Goal: Information Seeking & Learning: Learn about a topic

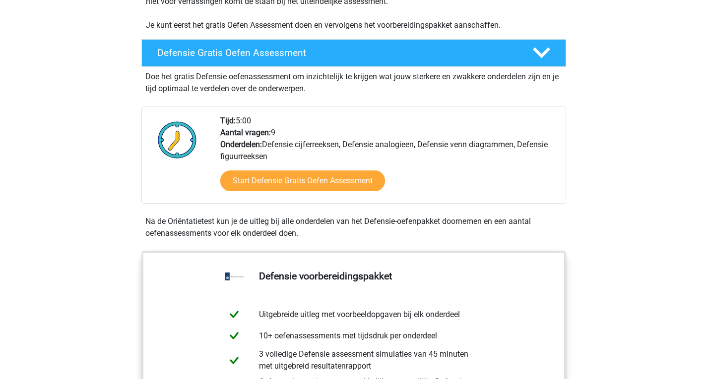
scroll to position [248, 0]
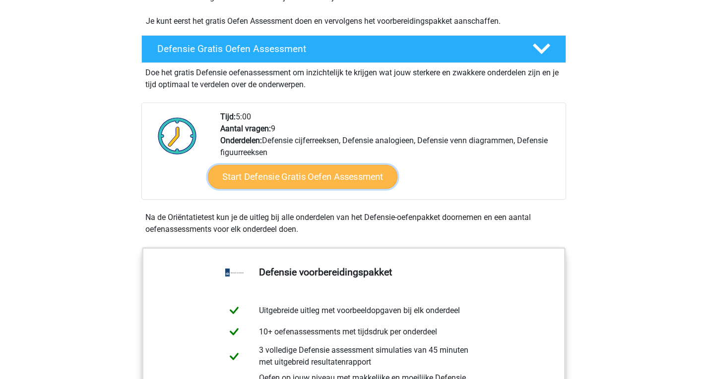
click at [359, 179] on link "Start Defensie Gratis Oefen Assessment" at bounding box center [302, 177] width 189 height 24
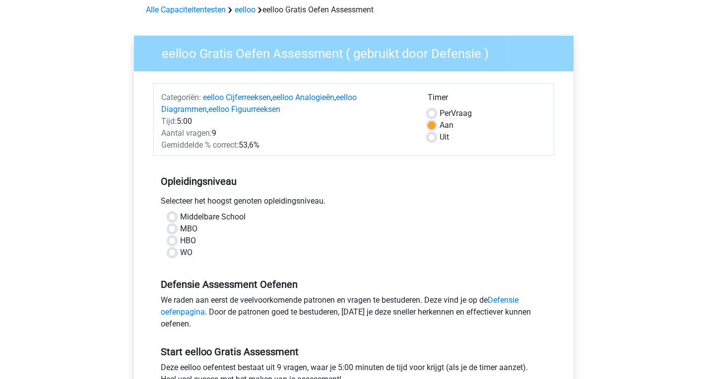
scroll to position [50, 0]
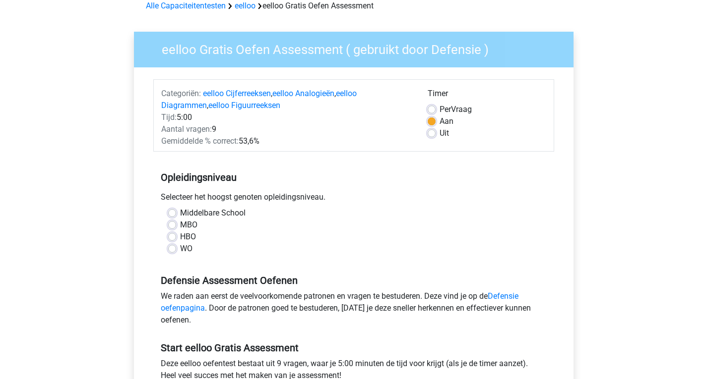
click at [180, 225] on label "MBO" at bounding box center [188, 225] width 17 height 12
click at [176, 225] on input "MBO" at bounding box center [172, 224] width 8 height 10
radio input "true"
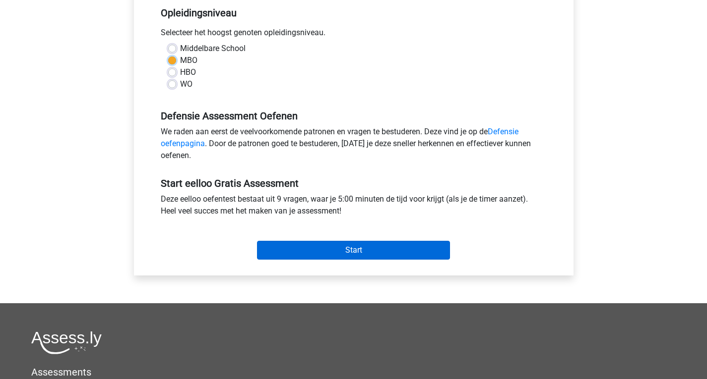
scroll to position [215, 0]
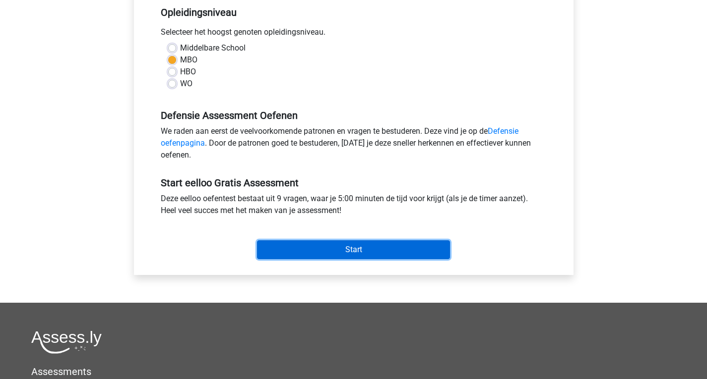
click at [333, 254] on input "Start" at bounding box center [353, 250] width 193 height 19
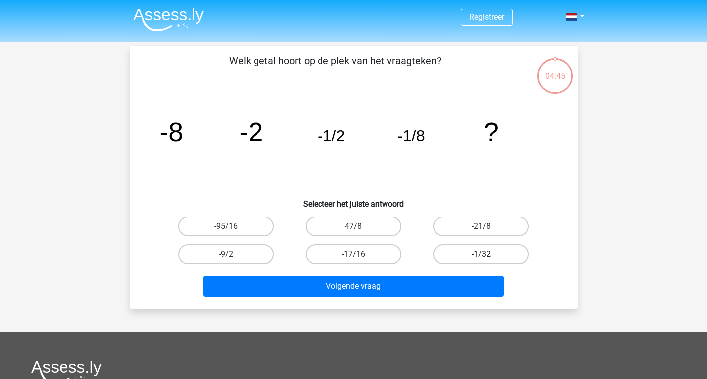
click at [504, 249] on label "-1/32" at bounding box center [481, 255] width 96 height 20
click at [488, 254] on input "-1/32" at bounding box center [484, 257] width 6 height 6
radio input "true"
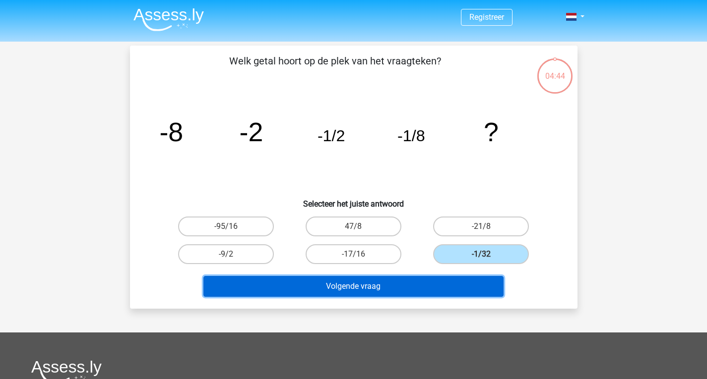
click at [433, 290] on button "Volgende vraag" at bounding box center [353, 286] width 300 height 21
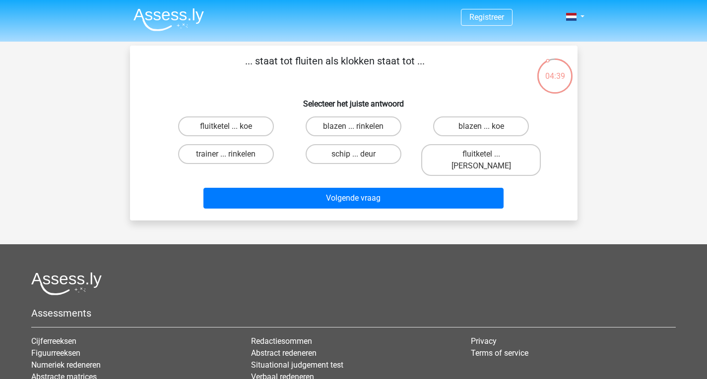
drag, startPoint x: 251, startPoint y: 62, endPoint x: 396, endPoint y: 68, distance: 145.5
click at [396, 68] on p "... staat tot fluiten als klokken staat tot ..." at bounding box center [335, 69] width 378 height 30
click at [385, 129] on label "blazen ... rinkelen" at bounding box center [354, 127] width 96 height 20
click at [360, 129] on input "blazen ... rinkelen" at bounding box center [356, 129] width 6 height 6
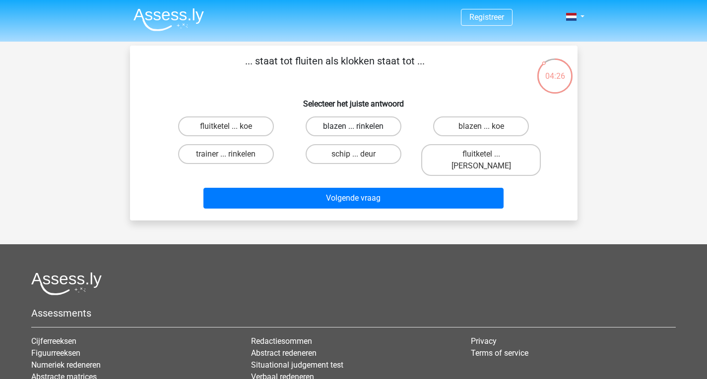
radio input "true"
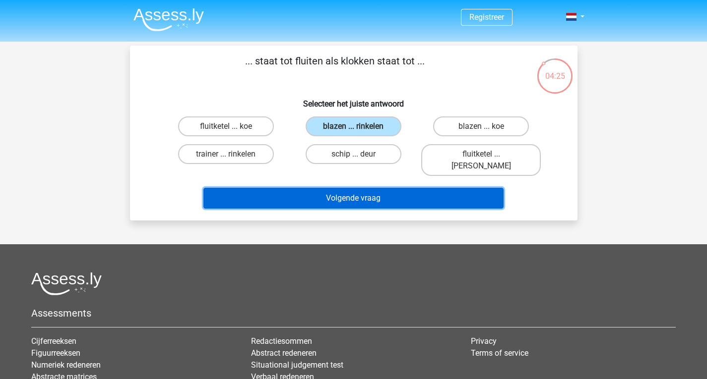
click at [380, 192] on button "Volgende vraag" at bounding box center [353, 198] width 300 height 21
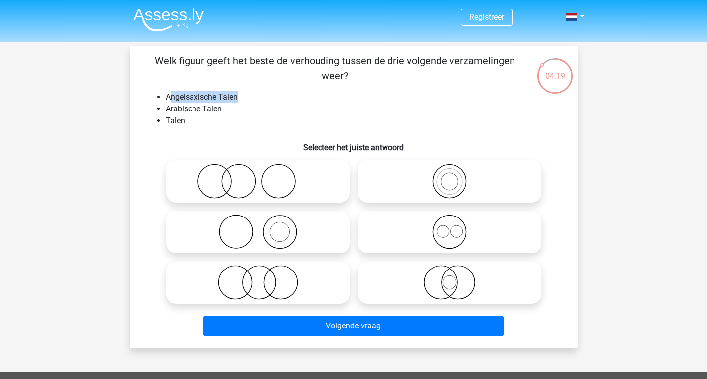
drag, startPoint x: 169, startPoint y: 97, endPoint x: 258, endPoint y: 98, distance: 89.8
click at [258, 98] on li "Angelsaxische Talen" at bounding box center [364, 97] width 396 height 12
click at [257, 98] on li "Angelsaxische Talen" at bounding box center [364, 97] width 396 height 12
click at [176, 106] on li "Arabische Talen" at bounding box center [364, 109] width 396 height 12
drag, startPoint x: 171, startPoint y: 97, endPoint x: 257, endPoint y: 94, distance: 86.9
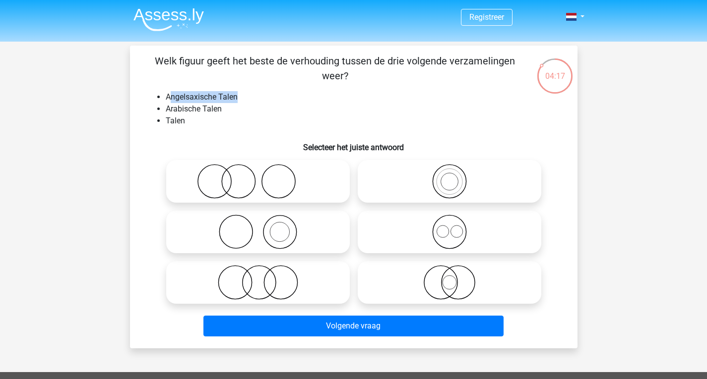
click at [257, 94] on li "Angelsaxische Talen" at bounding box center [364, 97] width 396 height 12
drag, startPoint x: 167, startPoint y: 108, endPoint x: 219, endPoint y: 110, distance: 52.1
click at [219, 110] on li "Arabische Talen" at bounding box center [364, 109] width 396 height 12
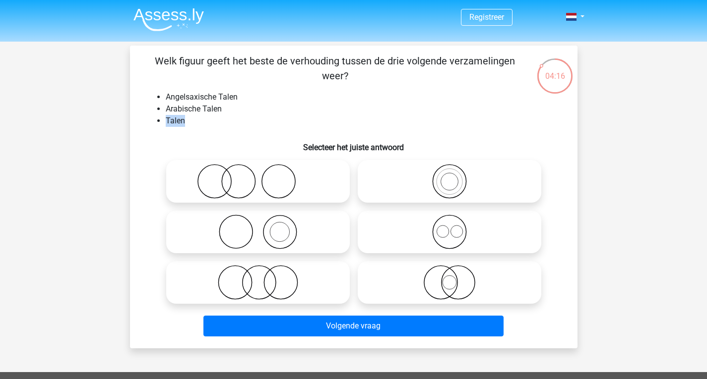
drag, startPoint x: 161, startPoint y: 121, endPoint x: 204, endPoint y: 121, distance: 43.2
click at [204, 121] on li "Talen" at bounding box center [364, 121] width 396 height 12
click at [258, 296] on icon at bounding box center [258, 282] width 176 height 35
click at [258, 278] on input "radio" at bounding box center [261, 274] width 6 height 6
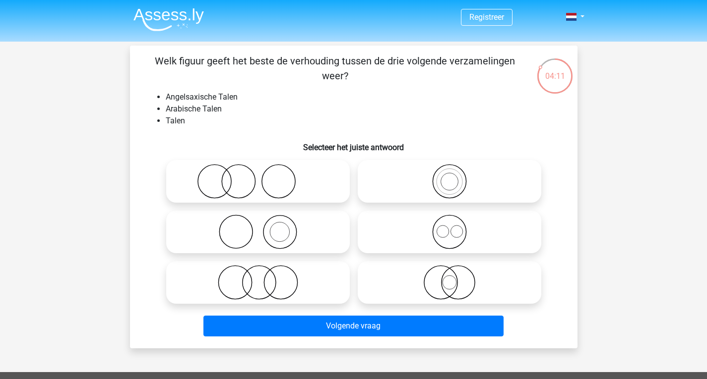
radio input "true"
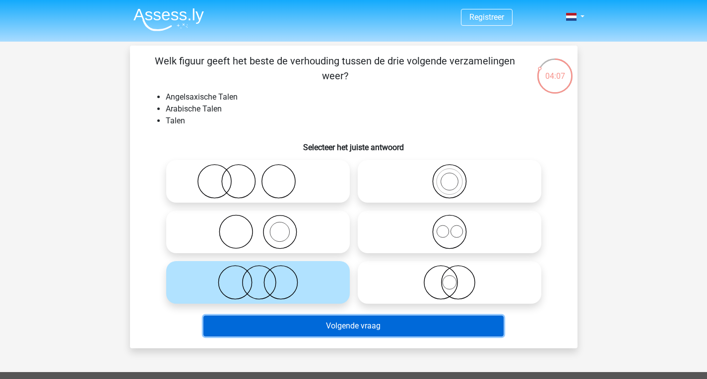
click at [316, 323] on button "Volgende vraag" at bounding box center [353, 326] width 300 height 21
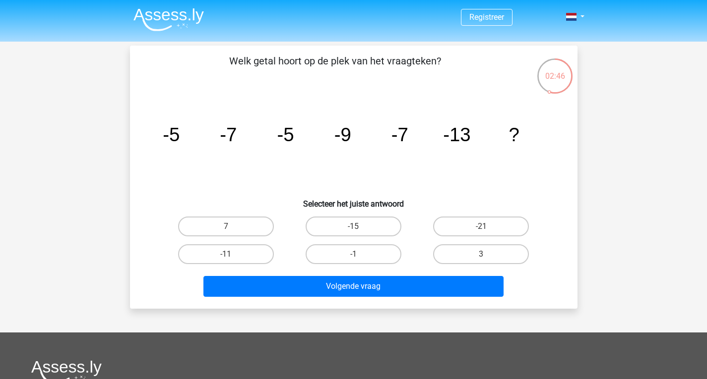
click at [222, 238] on div "7" at bounding box center [225, 227] width 127 height 28
click at [229, 249] on label "-11" at bounding box center [226, 255] width 96 height 20
click at [229, 254] on input "-11" at bounding box center [229, 257] width 6 height 6
radio input "true"
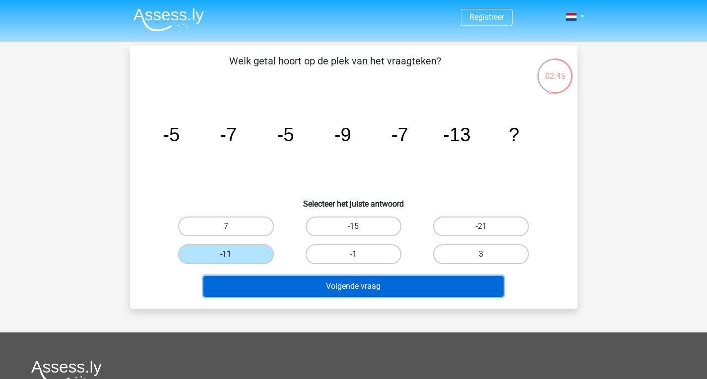
click at [270, 292] on button "Volgende vraag" at bounding box center [353, 286] width 300 height 21
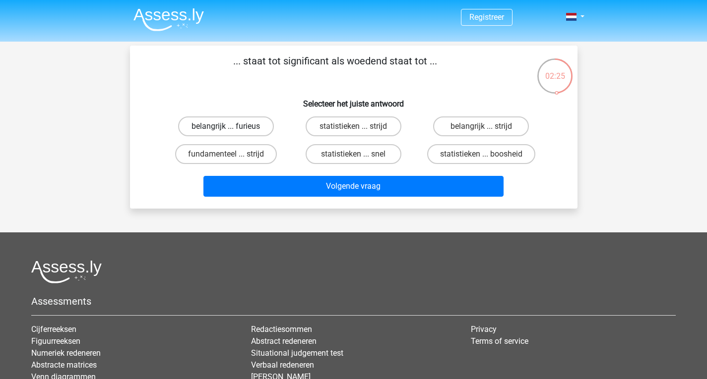
click at [262, 129] on label "belangrijk ... furieus" at bounding box center [226, 127] width 96 height 20
click at [232, 129] on input "belangrijk ... furieus" at bounding box center [229, 129] width 6 height 6
radio input "true"
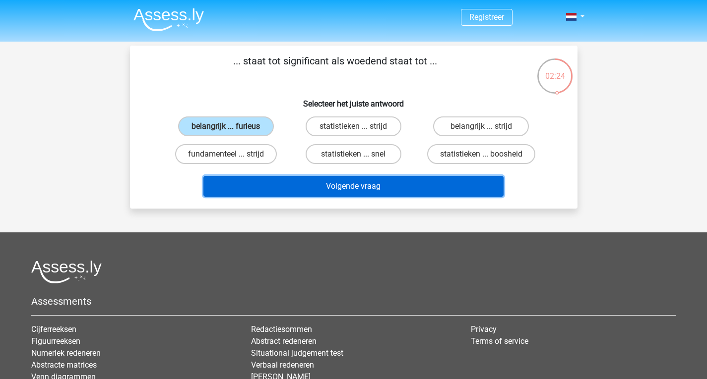
click at [306, 178] on button "Volgende vraag" at bounding box center [353, 186] width 300 height 21
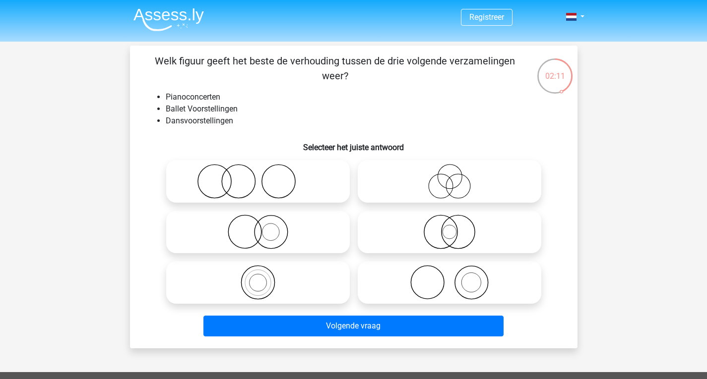
click at [261, 187] on icon at bounding box center [258, 181] width 176 height 35
click at [261, 177] on input "radio" at bounding box center [261, 173] width 6 height 6
radio input "true"
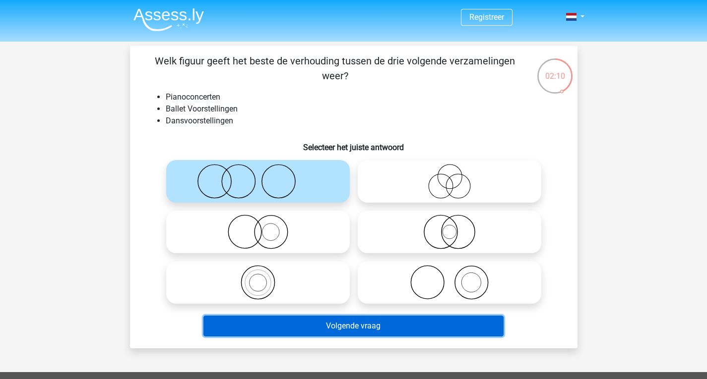
click at [305, 322] on button "Volgende vraag" at bounding box center [353, 326] width 300 height 21
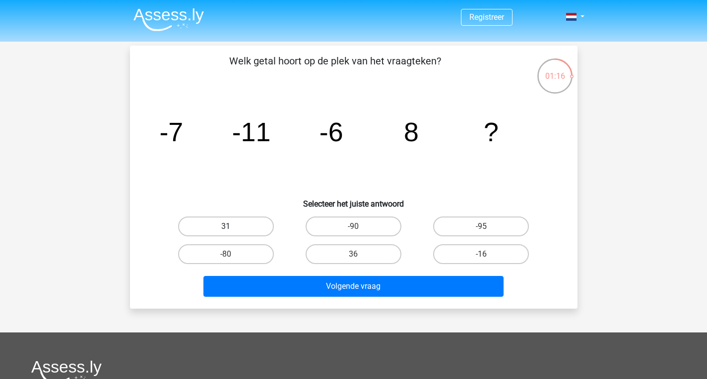
click at [252, 225] on label "31" at bounding box center [226, 227] width 96 height 20
click at [232, 227] on input "31" at bounding box center [229, 230] width 6 height 6
radio input "true"
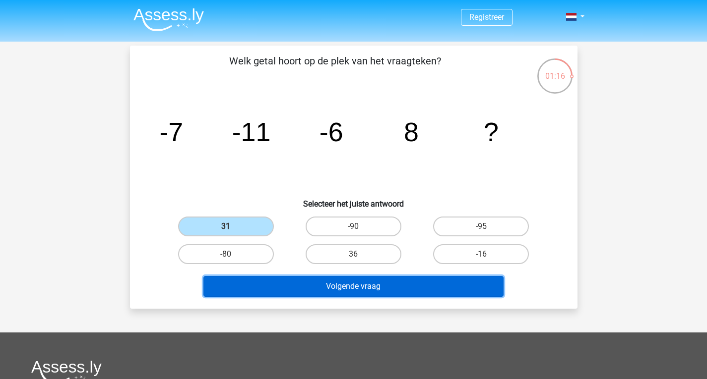
click at [334, 286] on button "Volgende vraag" at bounding box center [353, 286] width 300 height 21
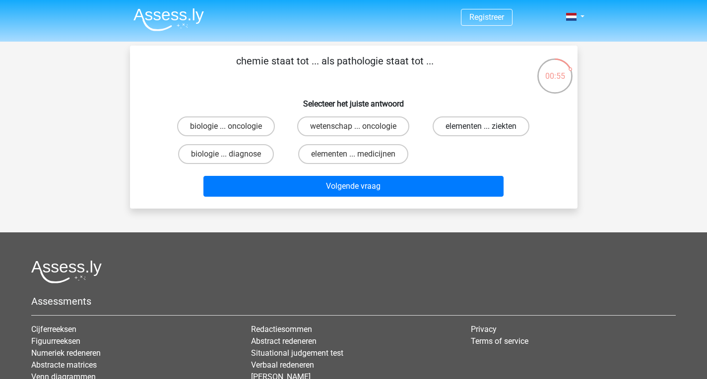
click at [454, 123] on label "elementen ... ziekten" at bounding box center [481, 127] width 97 height 20
click at [481, 126] on input "elementen ... ziekten" at bounding box center [484, 129] width 6 height 6
radio input "true"
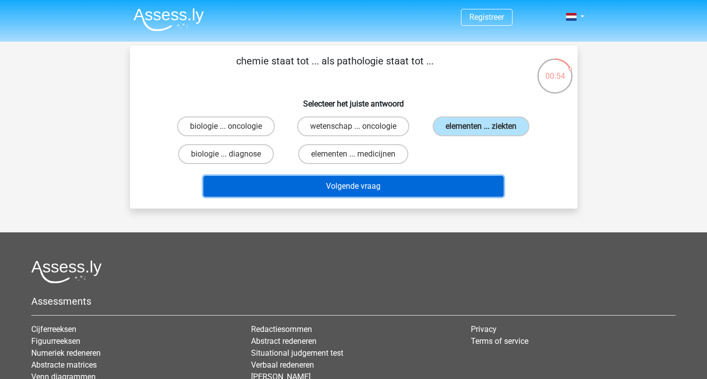
click at [399, 186] on button "Volgende vraag" at bounding box center [353, 186] width 300 height 21
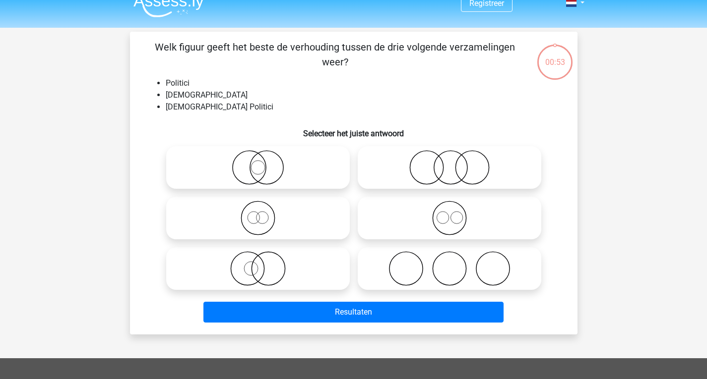
scroll to position [13, 0]
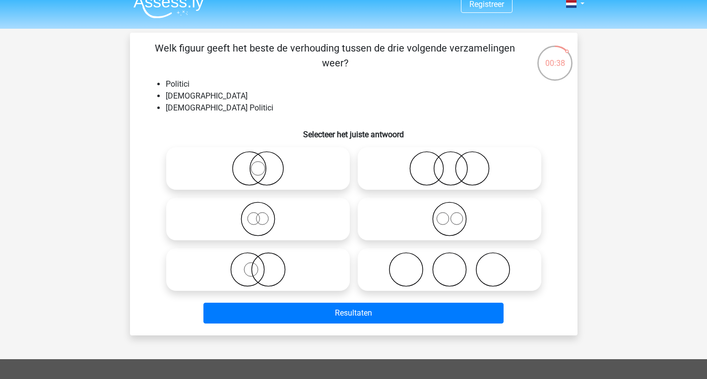
click at [475, 214] on icon at bounding box center [450, 219] width 176 height 35
click at [456, 214] on input "radio" at bounding box center [452, 211] width 6 height 6
radio input "true"
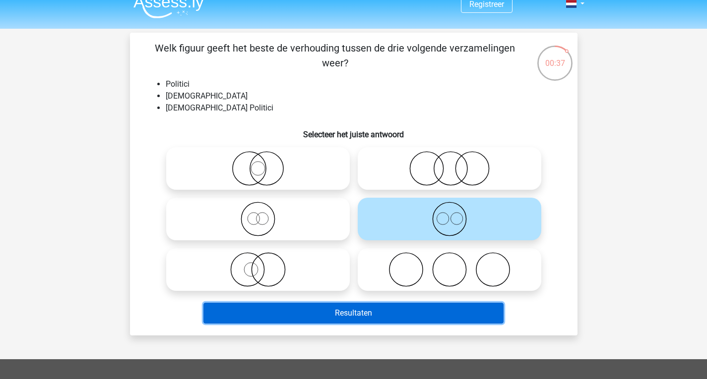
click at [405, 316] on button "Resultaten" at bounding box center [353, 313] width 300 height 21
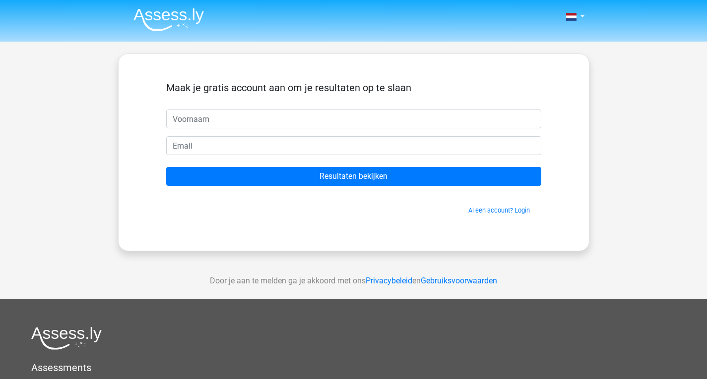
click at [316, 123] on input "text" at bounding box center [353, 119] width 375 height 19
type input "[PERSON_NAME]"
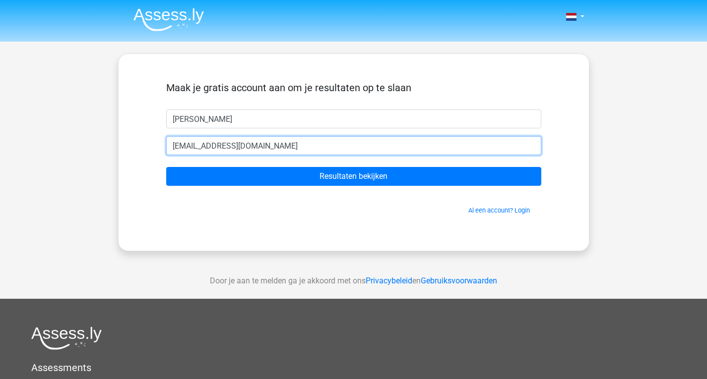
type input "[EMAIL_ADDRESS][DOMAIN_NAME]"
click at [166, 167] on input "Resultaten bekijken" at bounding box center [353, 176] width 375 height 19
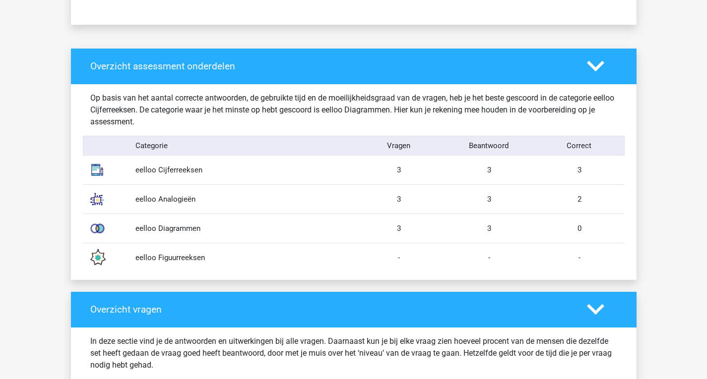
scroll to position [711, 0]
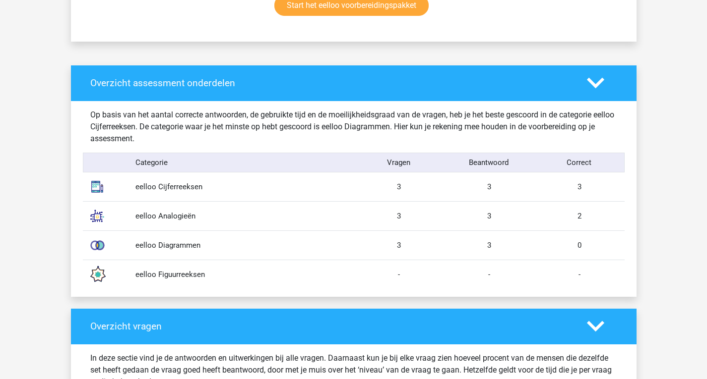
click at [177, 255] on div "eelloo Diagrammen 3 3 0" at bounding box center [354, 245] width 542 height 29
click at [154, 252] on div "eelloo Diagrammen 3 3 0" at bounding box center [354, 245] width 542 height 29
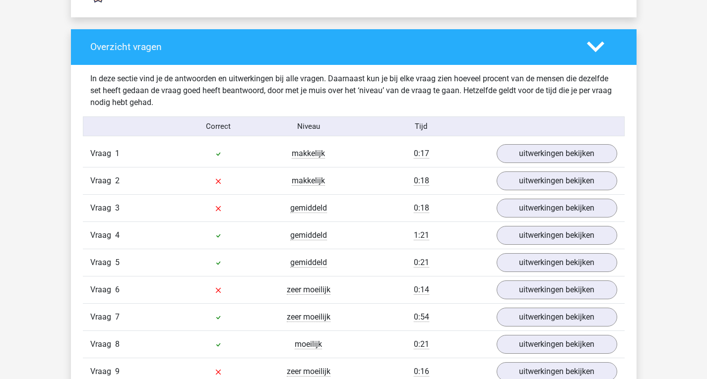
scroll to position [992, 0]
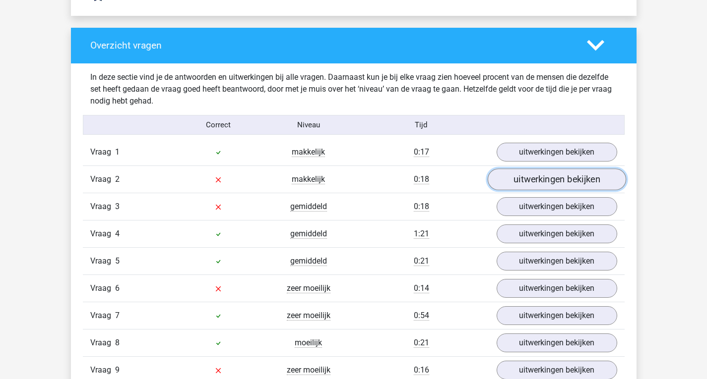
click at [532, 182] on link "uitwerkingen bekijken" at bounding box center [556, 180] width 138 height 22
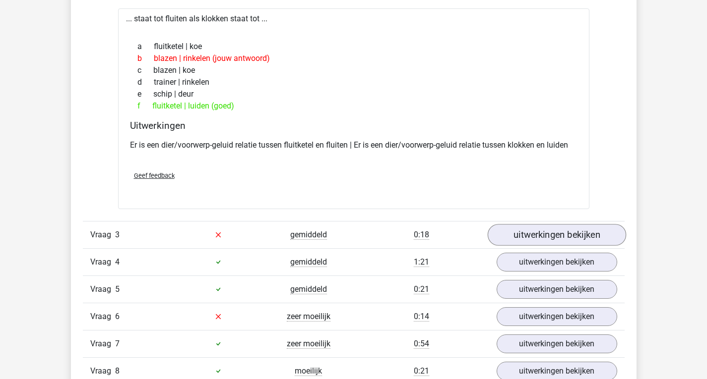
scroll to position [1207, 0]
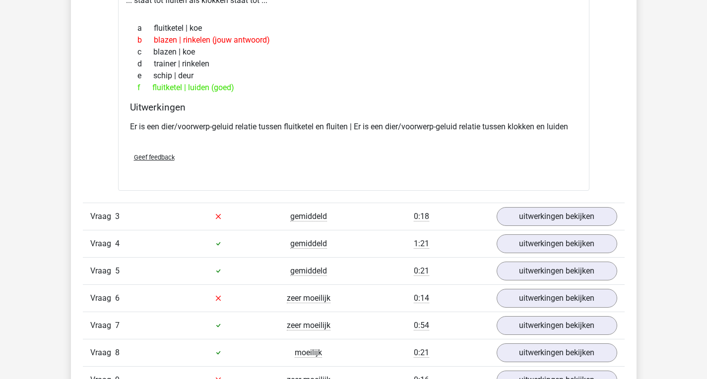
click at [556, 228] on div "Vraag 3 gemiddeld 0:18 uitwerkingen bekijken" at bounding box center [354, 216] width 542 height 27
click at [553, 218] on link "uitwerkingen bekijken" at bounding box center [556, 217] width 138 height 22
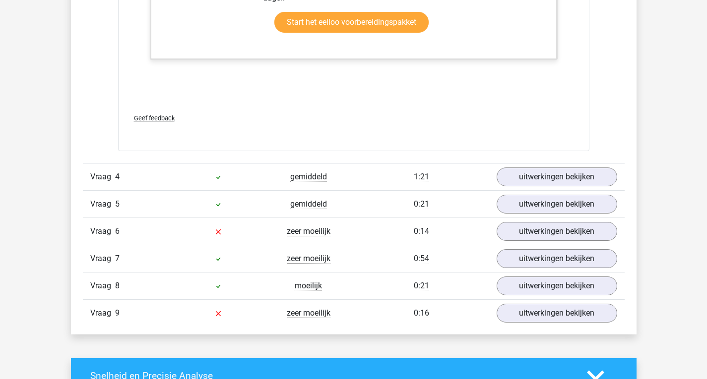
scroll to position [1951, 0]
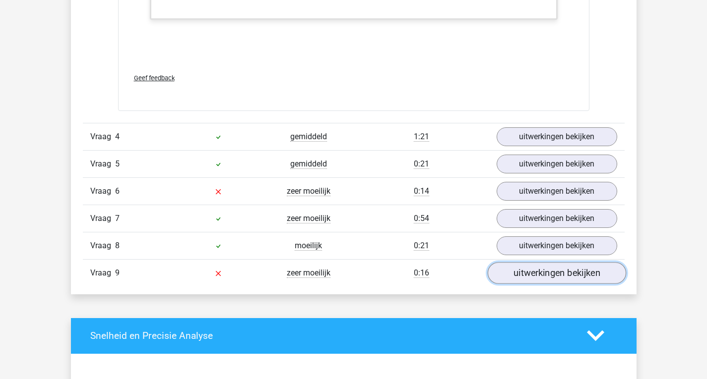
click at [511, 274] on link "uitwerkingen bekijken" at bounding box center [556, 273] width 138 height 22
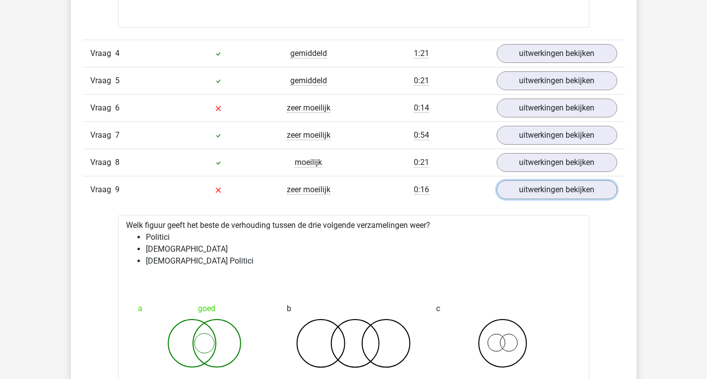
scroll to position [2034, 0]
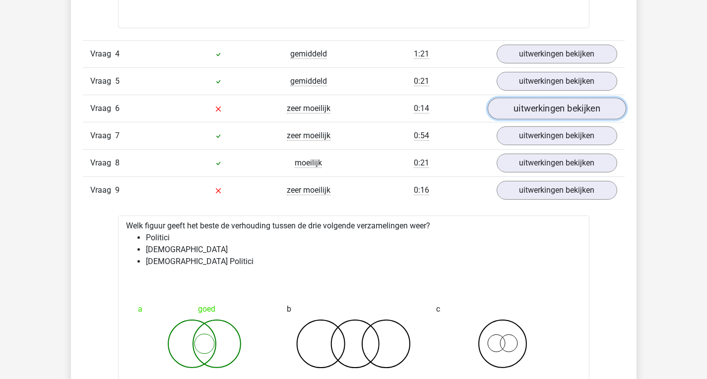
click at [507, 113] on link "uitwerkingen bekijken" at bounding box center [556, 109] width 138 height 22
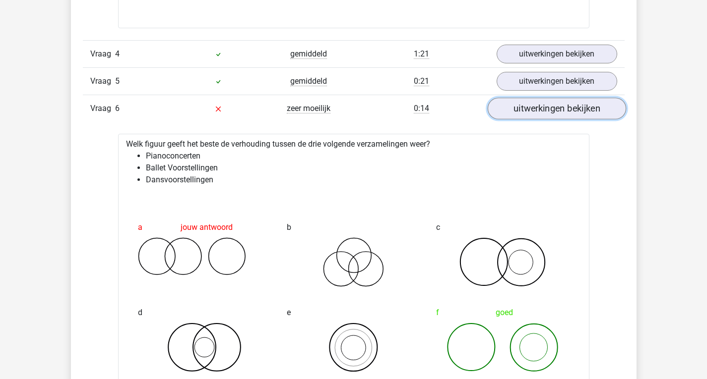
click at [508, 107] on link "uitwerkingen bekijken" at bounding box center [556, 109] width 138 height 22
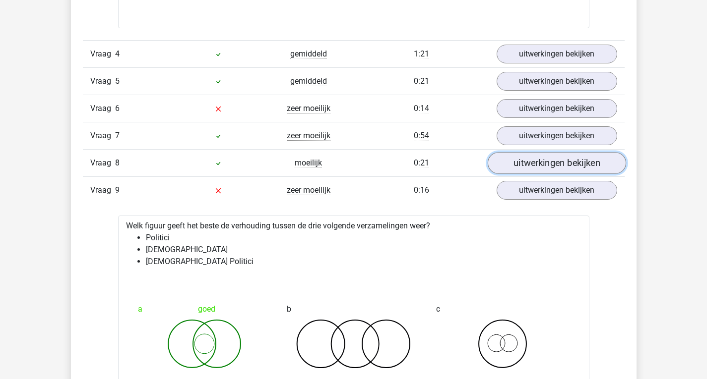
click at [516, 162] on link "uitwerkingen bekijken" at bounding box center [556, 163] width 138 height 22
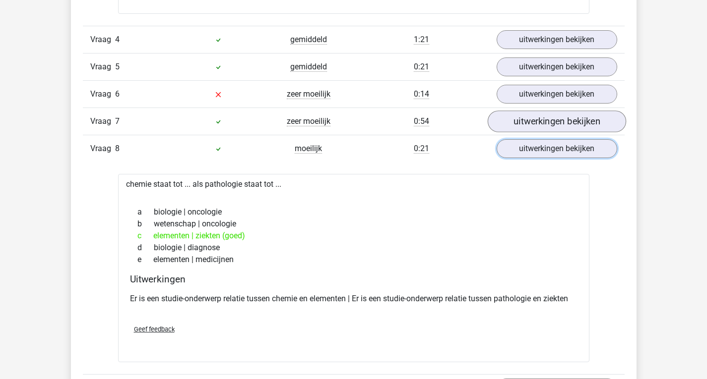
scroll to position [2050, 0]
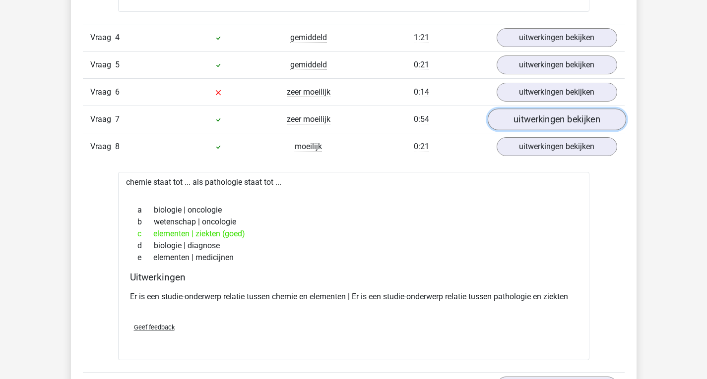
click at [524, 117] on link "uitwerkingen bekijken" at bounding box center [556, 120] width 138 height 22
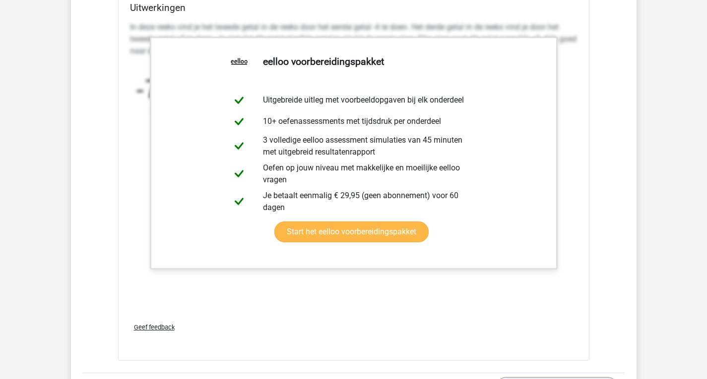
scroll to position [2431, 0]
